Goal: Task Accomplishment & Management: Manage account settings

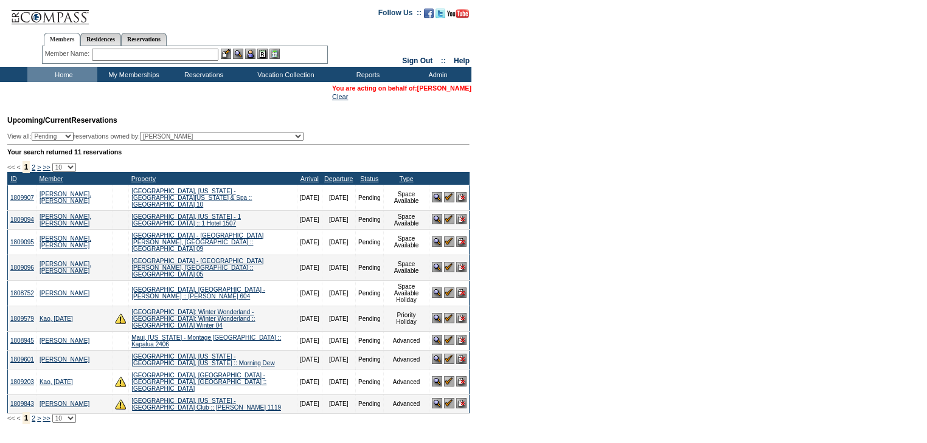
click at [443, 87] on link "[PERSON_NAME]" at bounding box center [444, 88] width 54 height 7
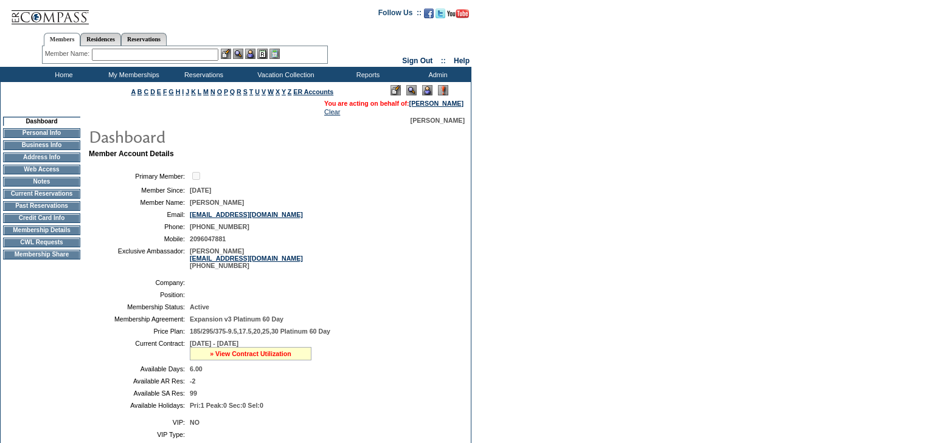
click at [282, 357] on link "» View Contract Utilization" at bounding box center [250, 353] width 81 height 7
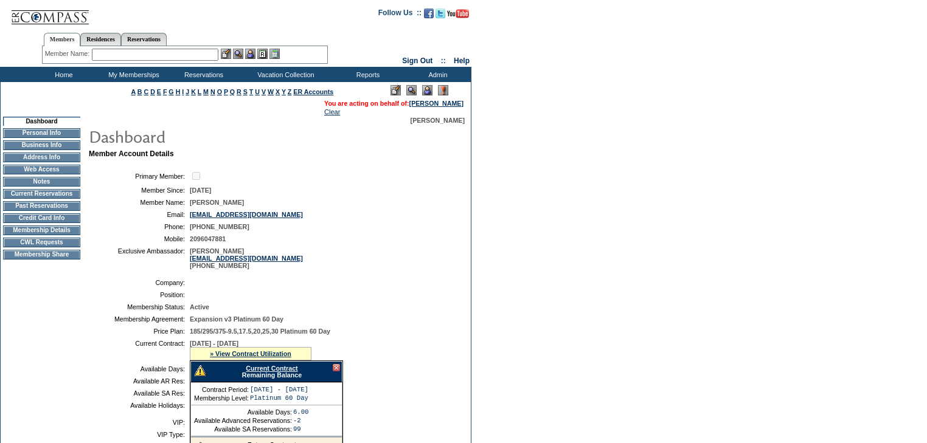
click at [294, 372] on link "Current Contract" at bounding box center [272, 368] width 52 height 7
click at [119, 34] on link "Residences" at bounding box center [100, 39] width 41 height 13
click at [155, 40] on link "Reservations" at bounding box center [144, 39] width 46 height 13
click at [126, 55] on input "text" at bounding box center [116, 55] width 54 height 12
paste input "1810652"
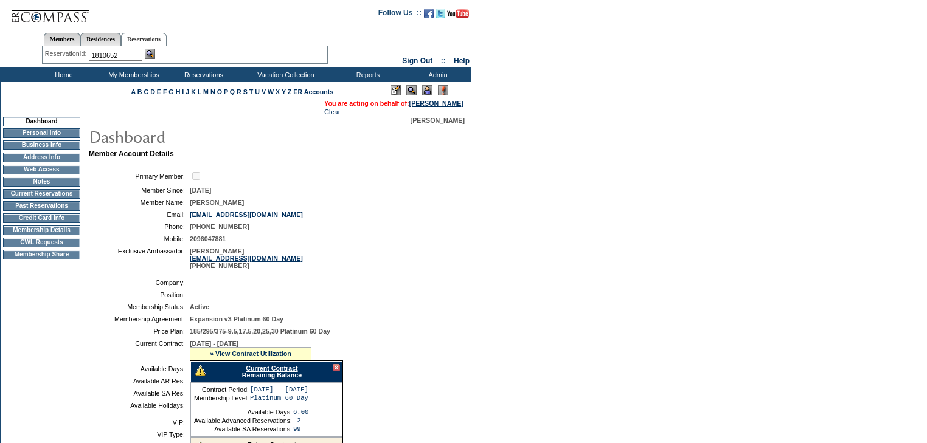
type input "1810652"
click at [154, 54] on img at bounding box center [150, 54] width 10 height 10
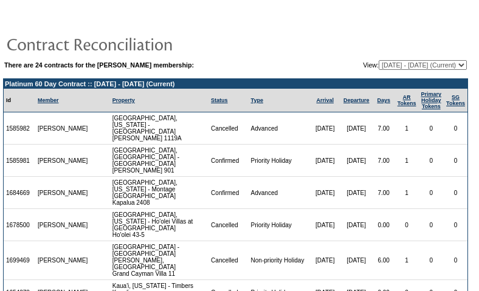
click at [380, 69] on select "[DATE] - [DATE] [DATE] - [DATE] [DATE] - [DATE] [DATE] - [DATE] [DATE] - [DATE]…" at bounding box center [423, 65] width 88 height 10
select select "129068"
click at [379, 60] on select "09/13/05 - 09/30/06 10/01/06 - 09/30/07 10/01/07 - 09/30/08 10/01/08 - 09/30/09…" at bounding box center [423, 65] width 88 height 10
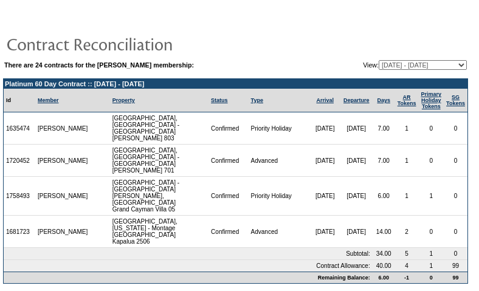
click at [387, 66] on select "09/13/05 - 09/30/06 10/01/06 - 09/30/07 10/01/07 - 09/30/08 10/01/08 - 09/30/09…" at bounding box center [423, 65] width 88 height 10
click at [379, 60] on select "09/13/05 - 09/30/06 10/01/06 - 09/30/07 10/01/07 - 09/30/08 10/01/08 - 09/30/09…" at bounding box center [423, 65] width 88 height 10
drag, startPoint x: 296, startPoint y: 226, endPoint x: 448, endPoint y: 222, distance: 152.1
click at [448, 222] on tr "1681723 Julie Storer Maui, Hawaii - Montage Kapalua Bay Kapalua 2506 Confirmed …" at bounding box center [236, 232] width 464 height 32
click at [386, 67] on select "09/13/05 - 09/30/06 10/01/06 - 09/30/07 10/01/07 - 09/30/08 10/01/08 - 09/30/09…" at bounding box center [423, 65] width 88 height 10
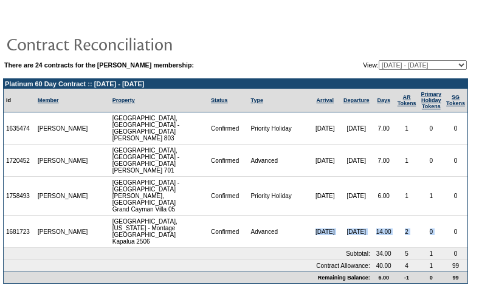
select select "139599"
click at [379, 60] on select "09/13/05 - 09/30/06 10/01/06 - 09/30/07 10/01/07 - 09/30/08 10/01/08 - 09/30/09…" at bounding box center [423, 65] width 88 height 10
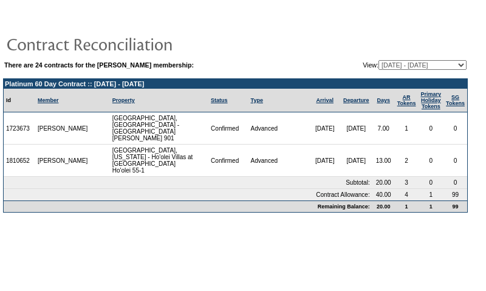
click at [32, 154] on td "1810652" at bounding box center [20, 161] width 32 height 32
click at [30, 154] on td "1810652" at bounding box center [20, 161] width 32 height 32
copy td "1810652"
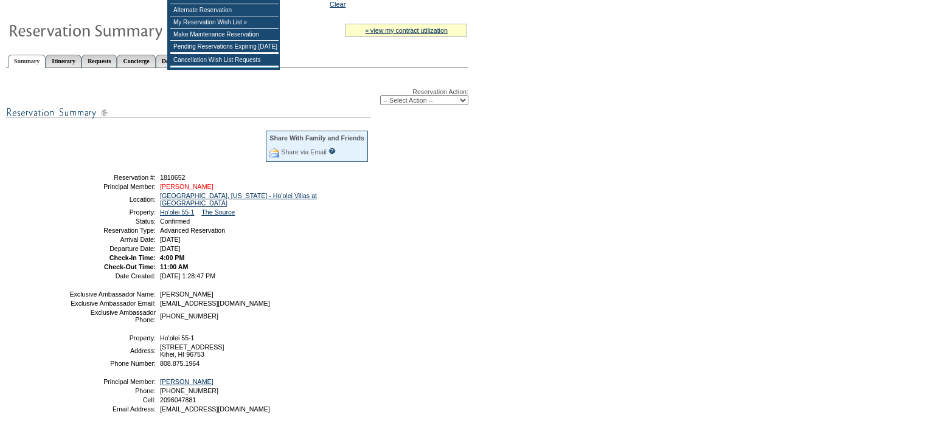
scroll to position [97, 0]
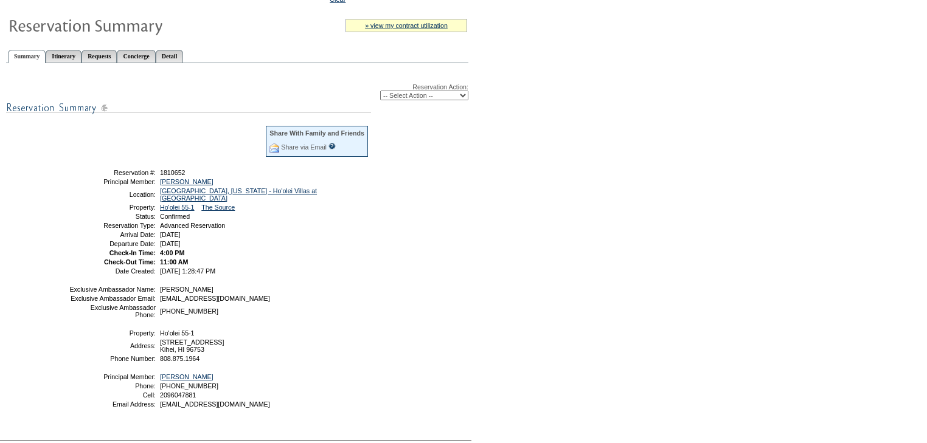
click at [380, 96] on select "-- Select Action -- Modify Reservation Dates Modify Reservation Cost Modify Occ…" at bounding box center [424, 96] width 88 height 10
select select "ChangeDates"
click at [380, 91] on select "-- Select Action -- Modify Reservation Dates Modify Reservation Cost Modify Occ…" at bounding box center [424, 96] width 88 height 10
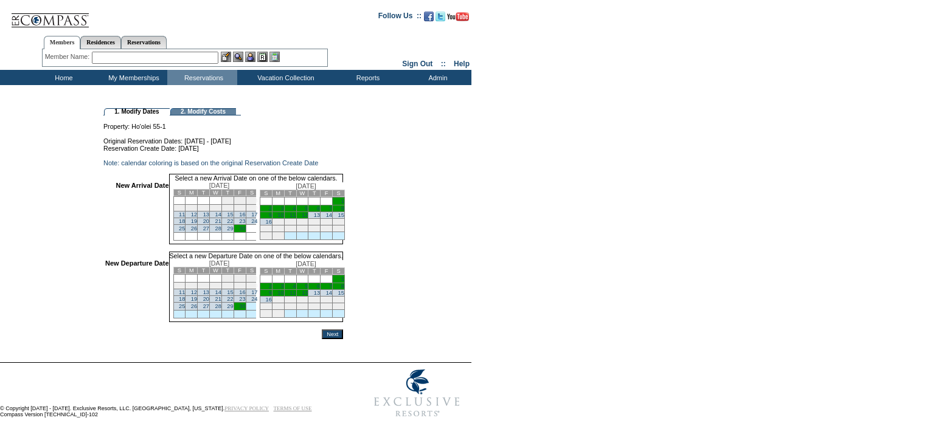
click at [246, 233] on td "30" at bounding box center [239, 229] width 12 height 8
click at [332, 296] on link "14" at bounding box center [329, 293] width 6 height 6
click at [343, 339] on input "Next" at bounding box center [332, 335] width 21 height 10
